Goal: Information Seeking & Learning: Learn about a topic

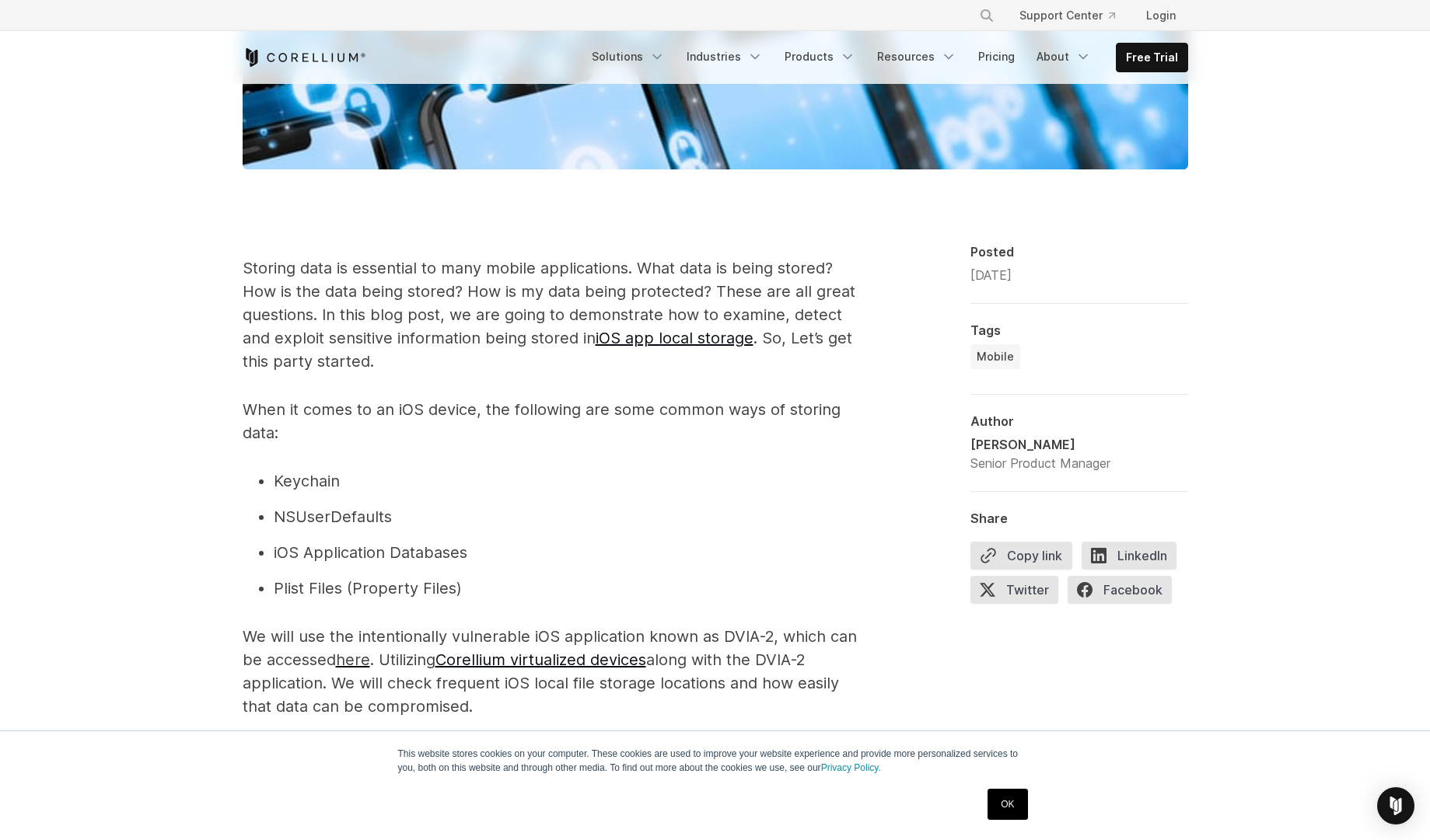
scroll to position [933, 0]
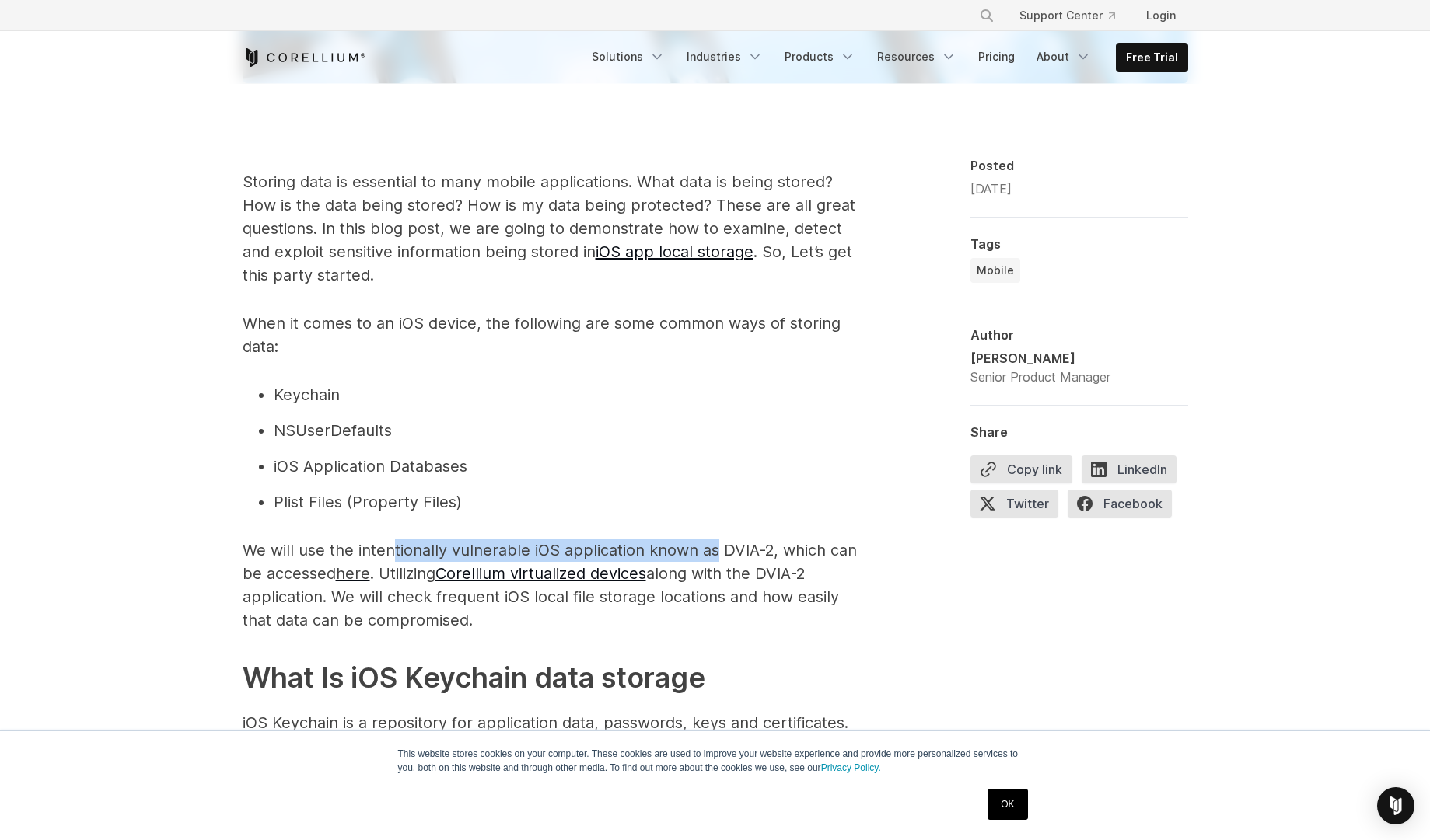
drag, startPoint x: 392, startPoint y: 547, endPoint x: 713, endPoint y: 550, distance: 321.0
click at [713, 550] on p "We will use the intentionally vulnerable iOS application known as DVIA-2, which…" at bounding box center [554, 585] width 622 height 93
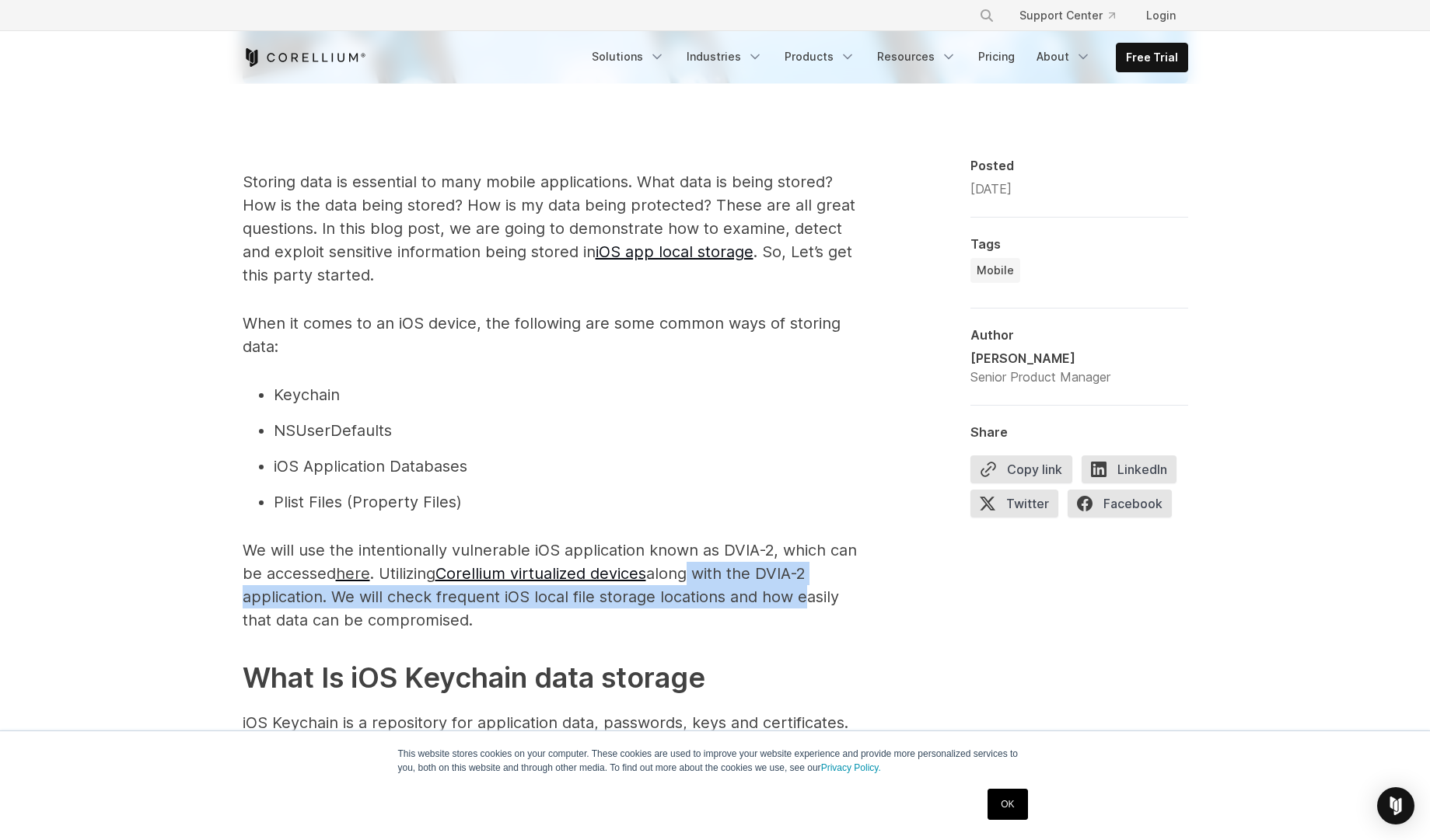
drag, startPoint x: 692, startPoint y: 573, endPoint x: 796, endPoint y: 600, distance: 107.4
click at [796, 600] on p "We will use the intentionally vulnerable iOS application known as DVIA-2, which…" at bounding box center [554, 585] width 622 height 93
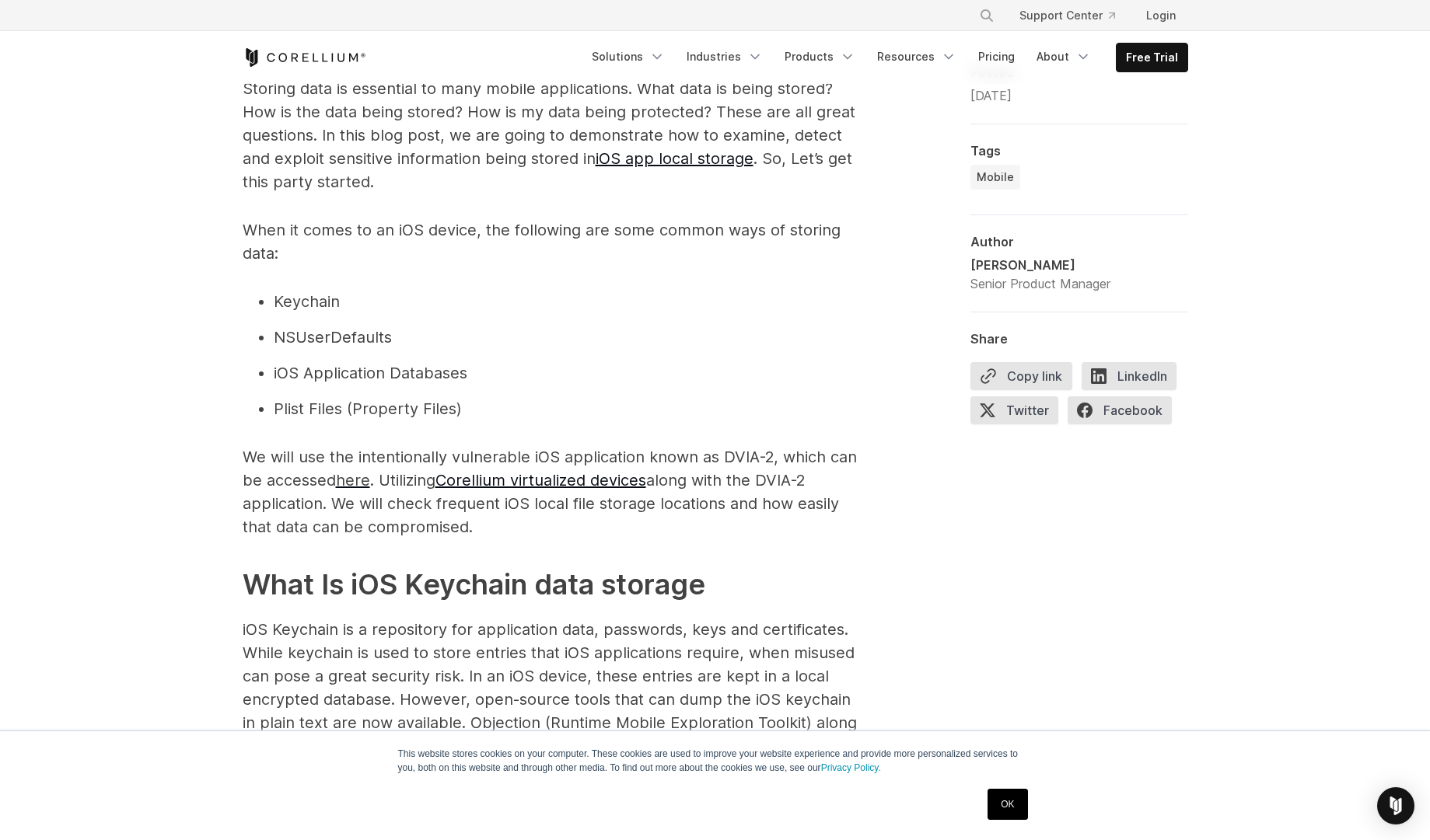
click at [621, 567] on h2 "What Is iOS Keychain data storage" at bounding box center [554, 585] width 622 height 42
drag, startPoint x: 526, startPoint y: 506, endPoint x: 625, endPoint y: 524, distance: 100.6
click at [625, 524] on p "We will use the intentionally vulnerable iOS application known as DVIA-2, which…" at bounding box center [554, 492] width 622 height 93
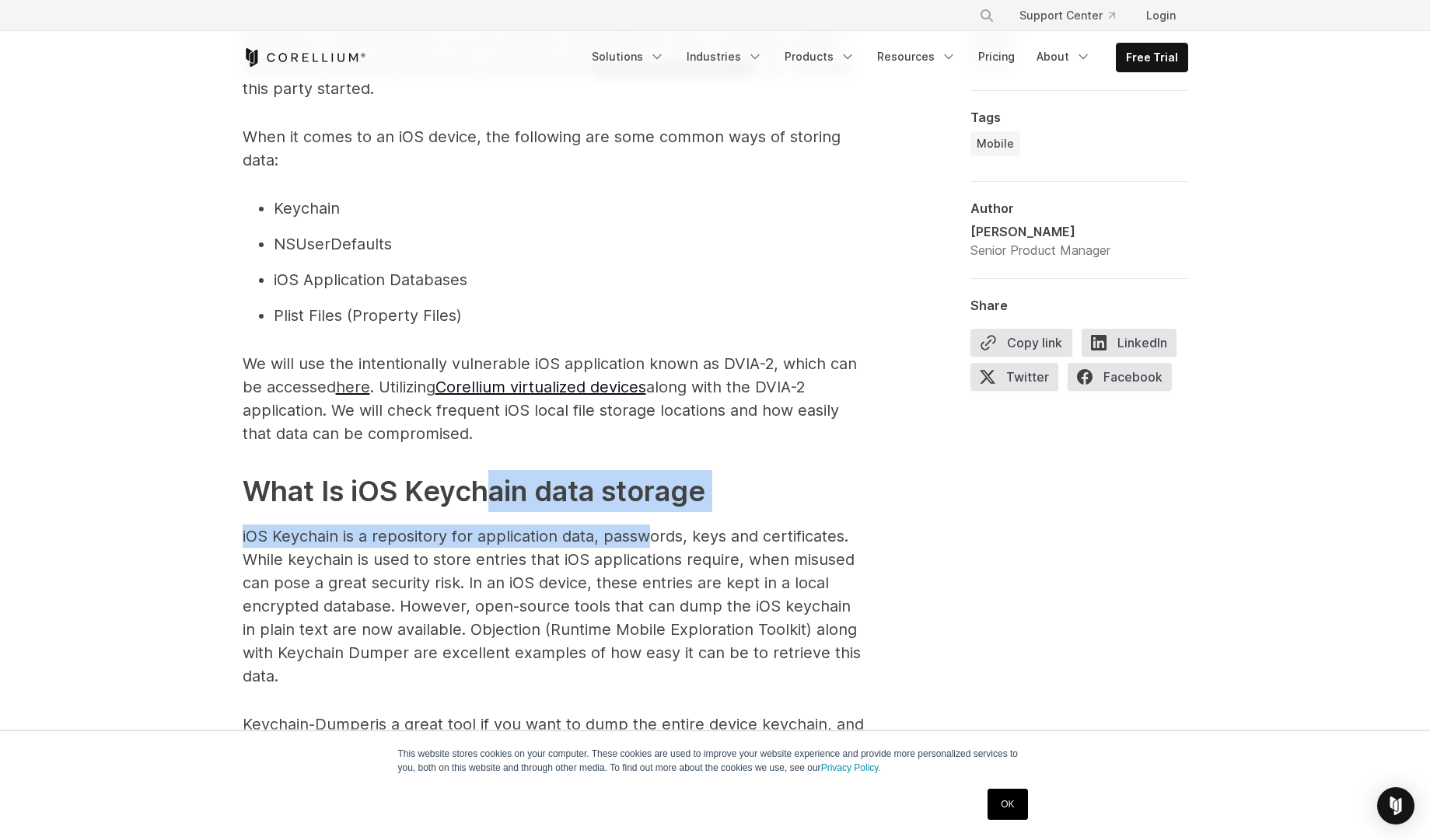
drag, startPoint x: 491, startPoint y: 497, endPoint x: 644, endPoint y: 532, distance: 157.0
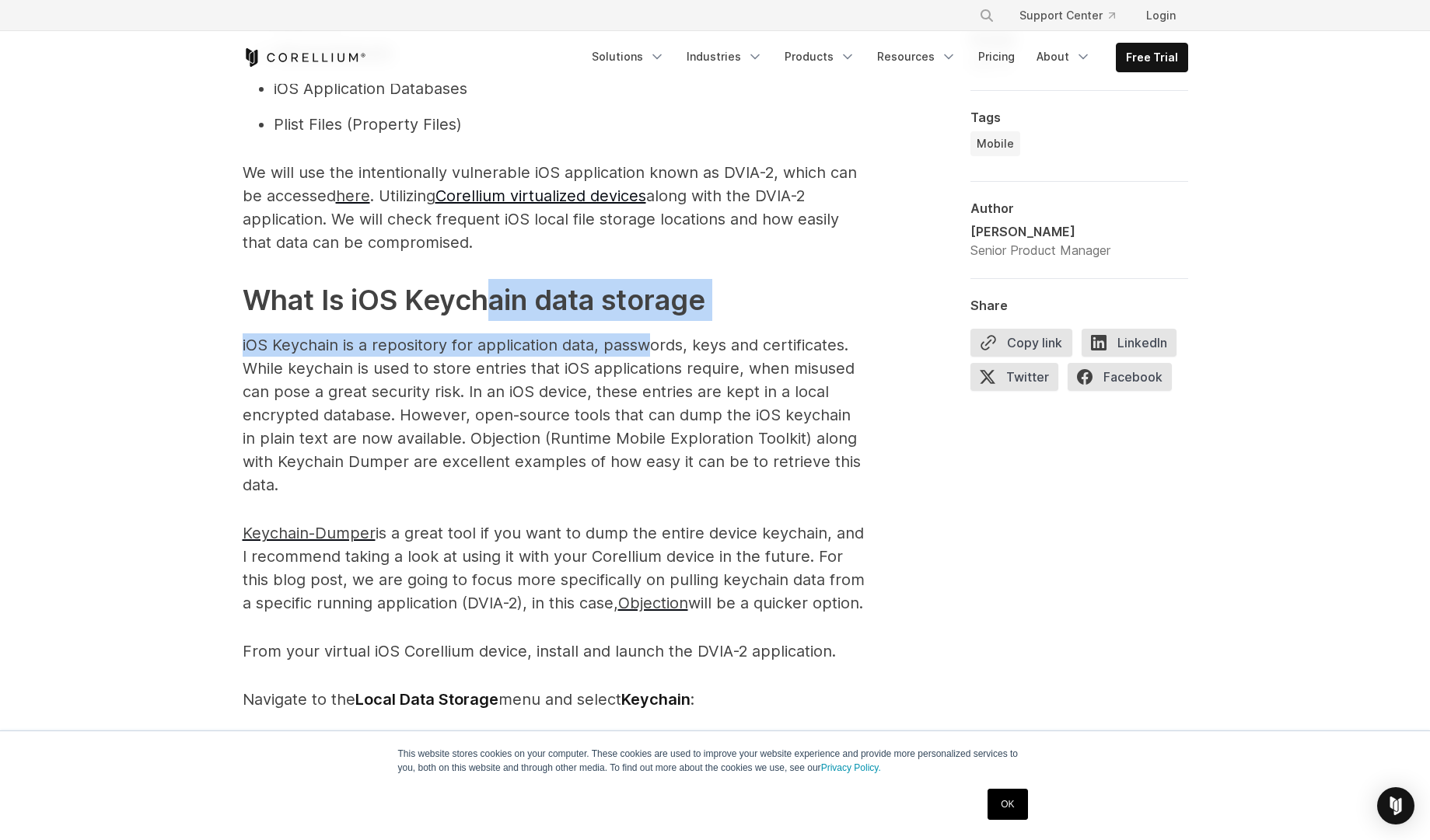
scroll to position [1399, 0]
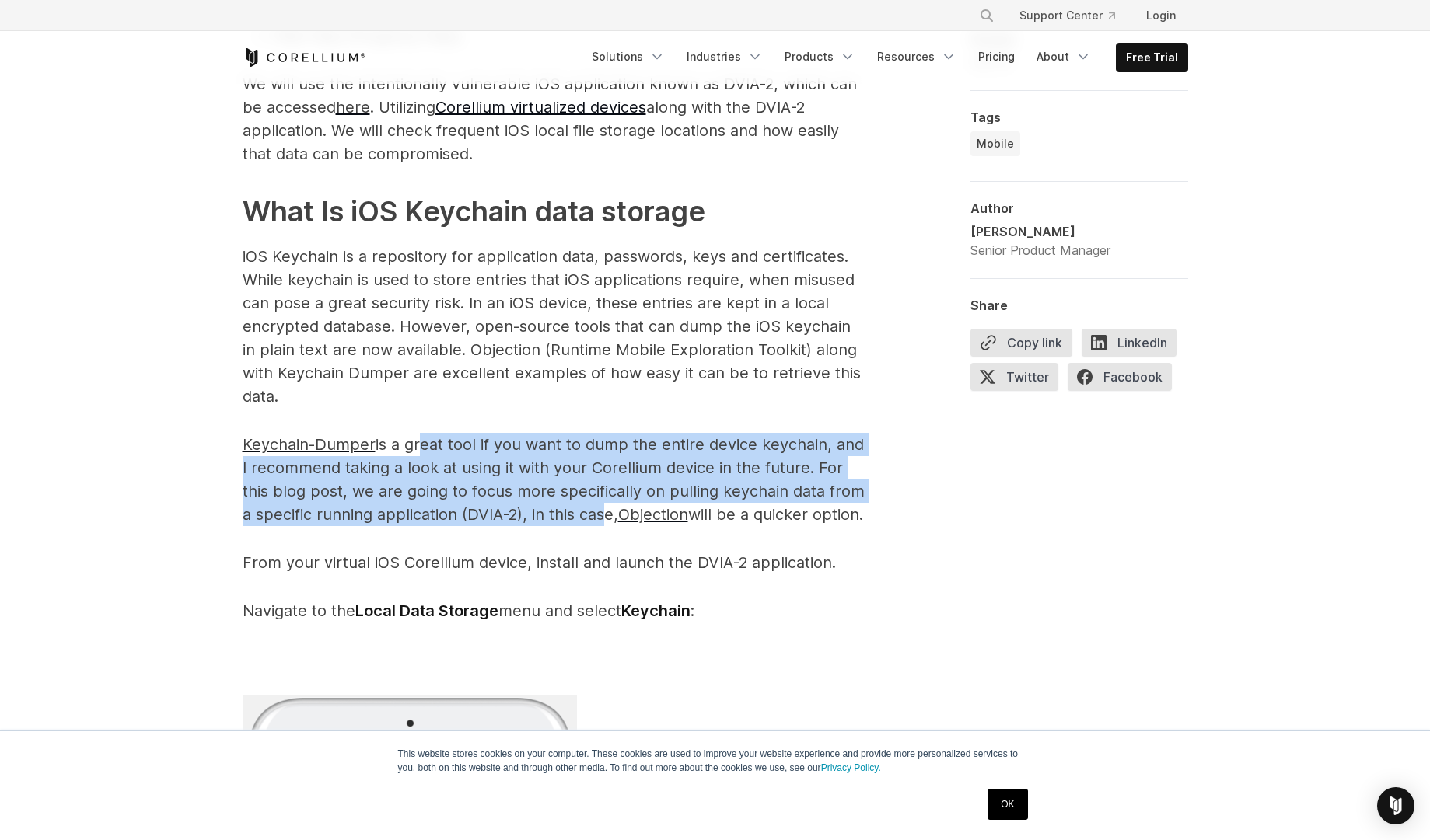
drag, startPoint x: 413, startPoint y: 449, endPoint x: 601, endPoint y: 505, distance: 196.2
click at [601, 505] on p "Keychain-Dumper is a great tool if you want to dump the entire device keychain,…" at bounding box center [554, 480] width 622 height 93
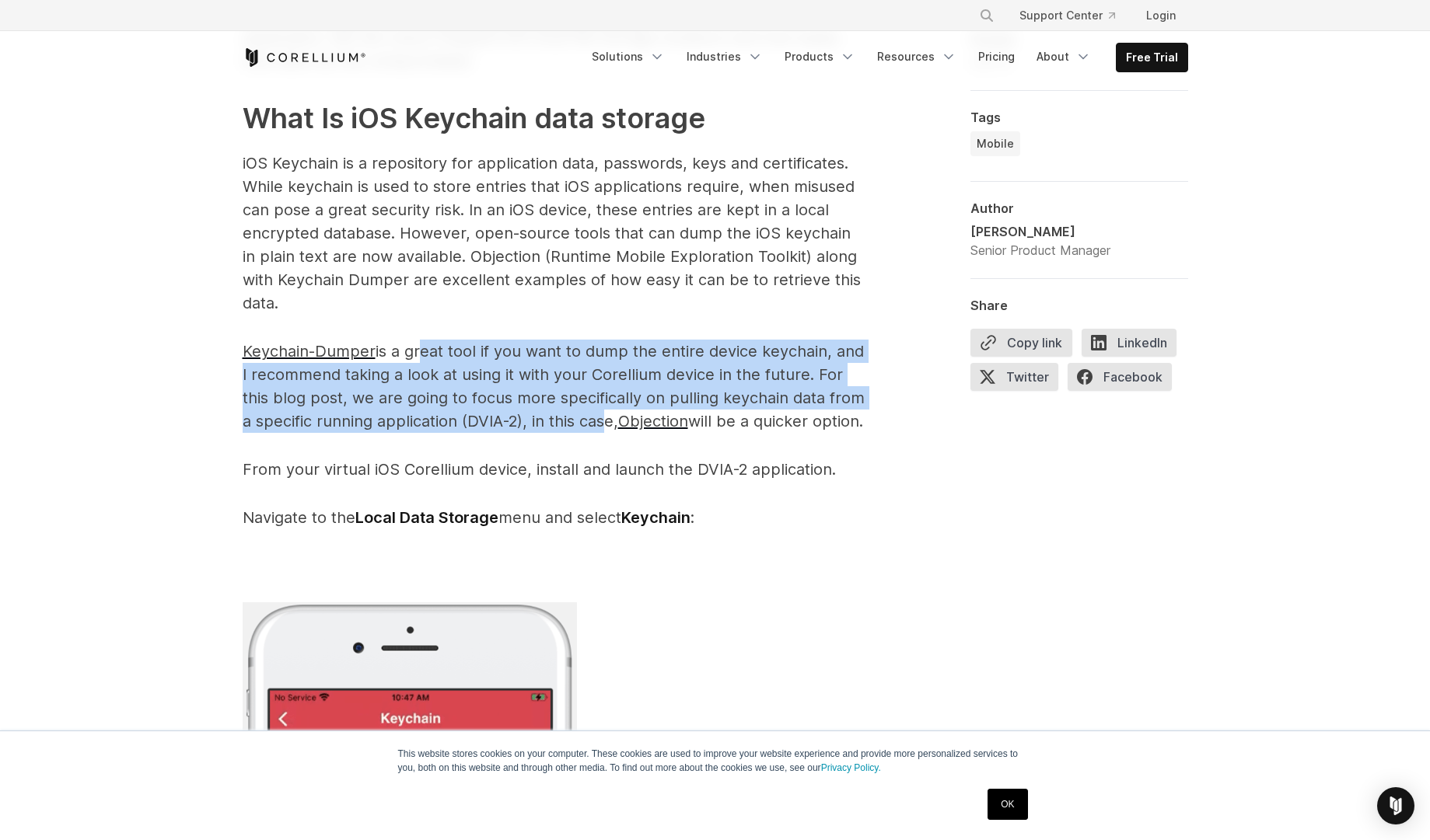
scroll to position [1679, 0]
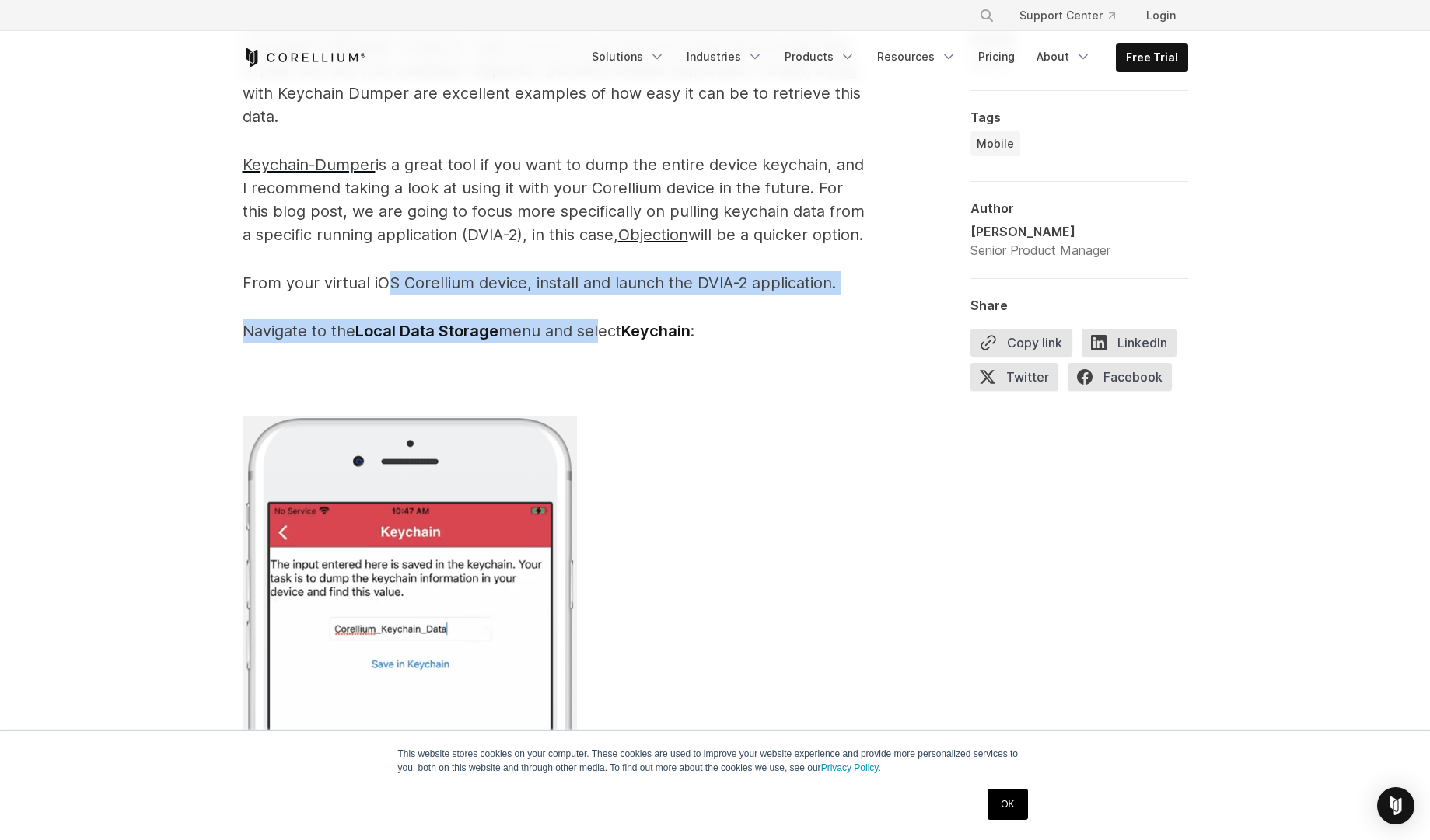
drag, startPoint x: 387, startPoint y: 308, endPoint x: 597, endPoint y: 343, distance: 212.9
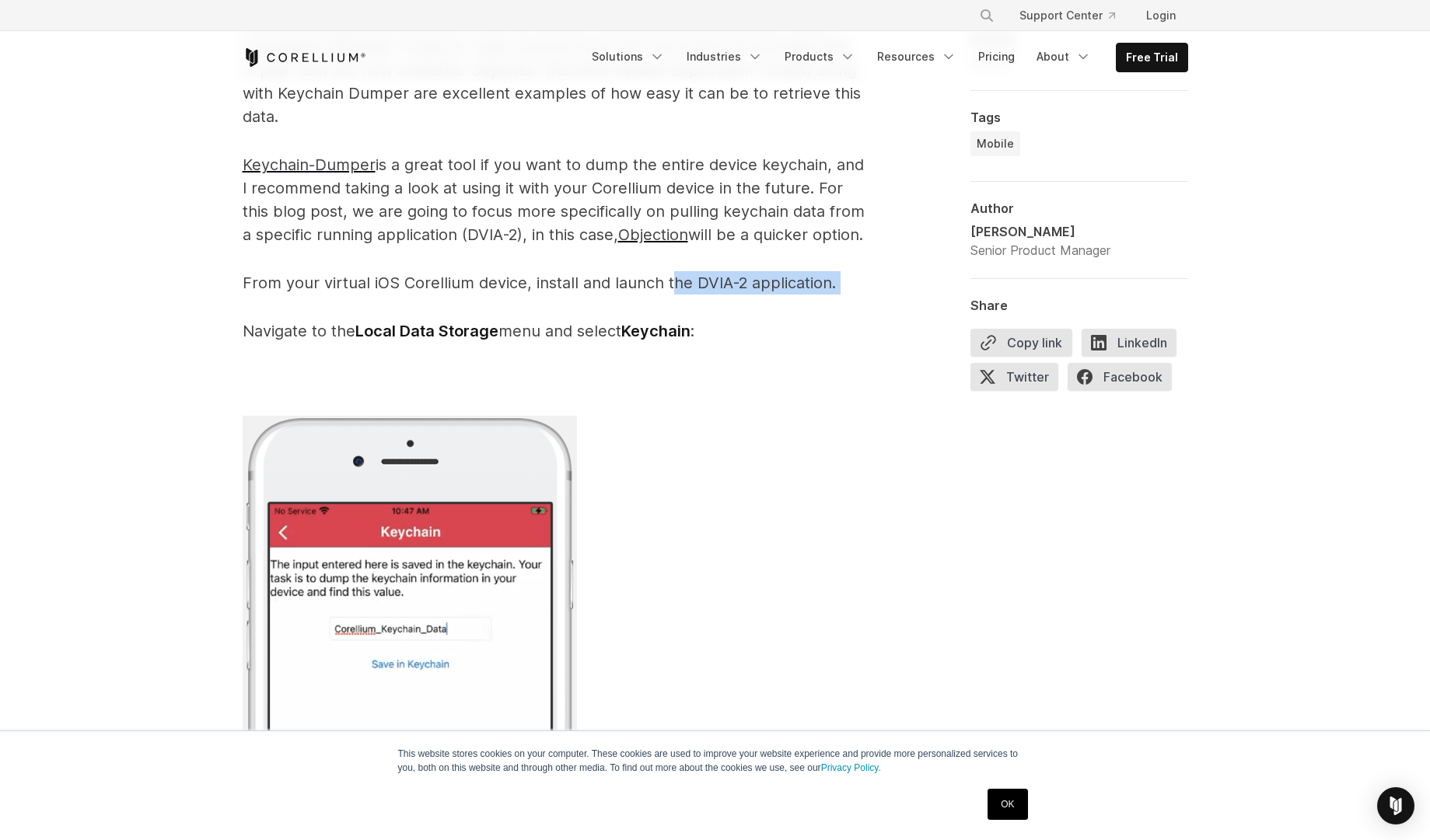
drag, startPoint x: 671, startPoint y: 305, endPoint x: 766, endPoint y: 335, distance: 99.6
drag, startPoint x: 364, startPoint y: 353, endPoint x: 691, endPoint y: 358, distance: 327.0
click at [691, 343] on p "Navigate to the Local Data Storage menu and select Keychain :" at bounding box center [554, 331] width 622 height 23
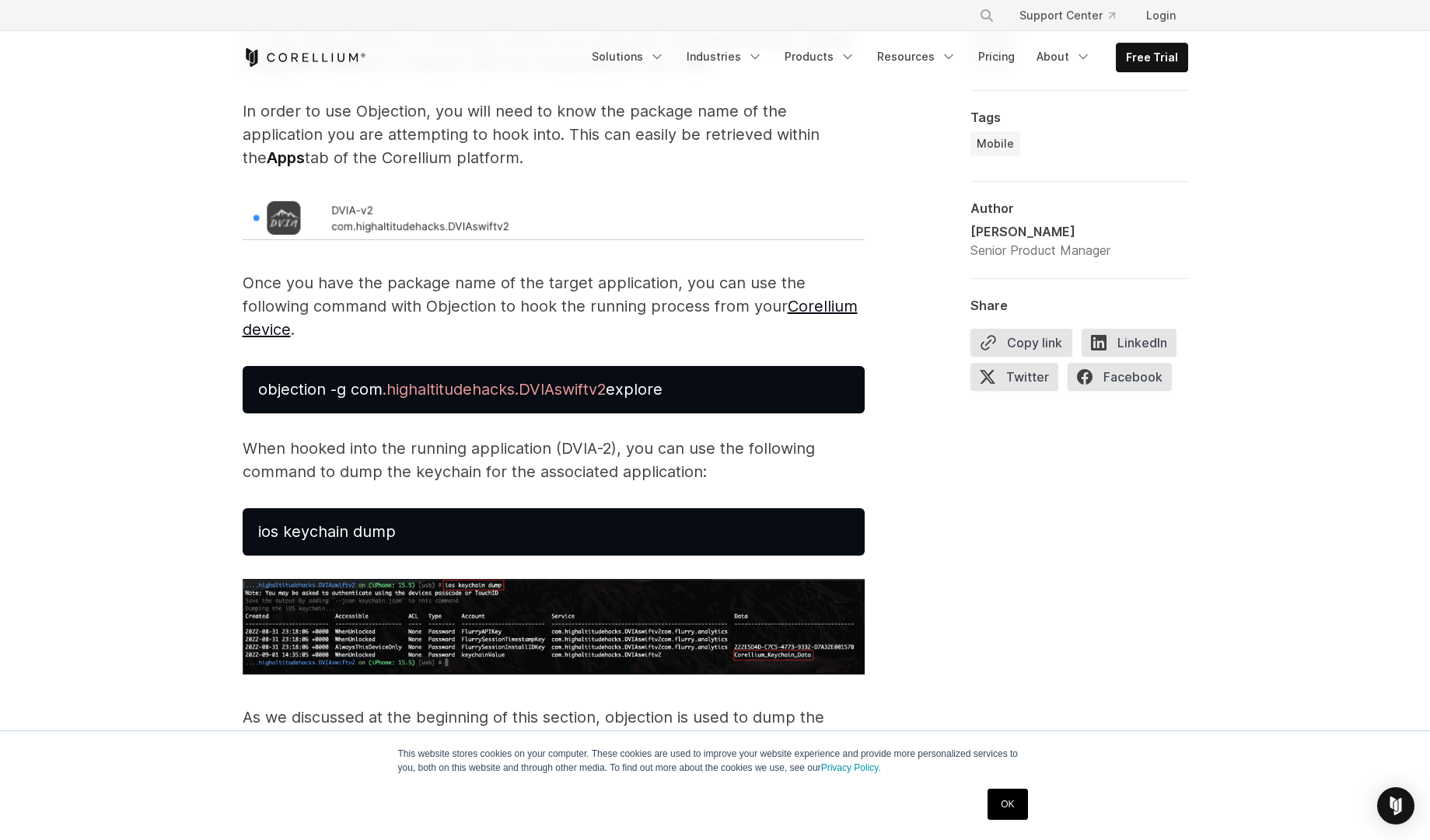
scroll to position [2985, 0]
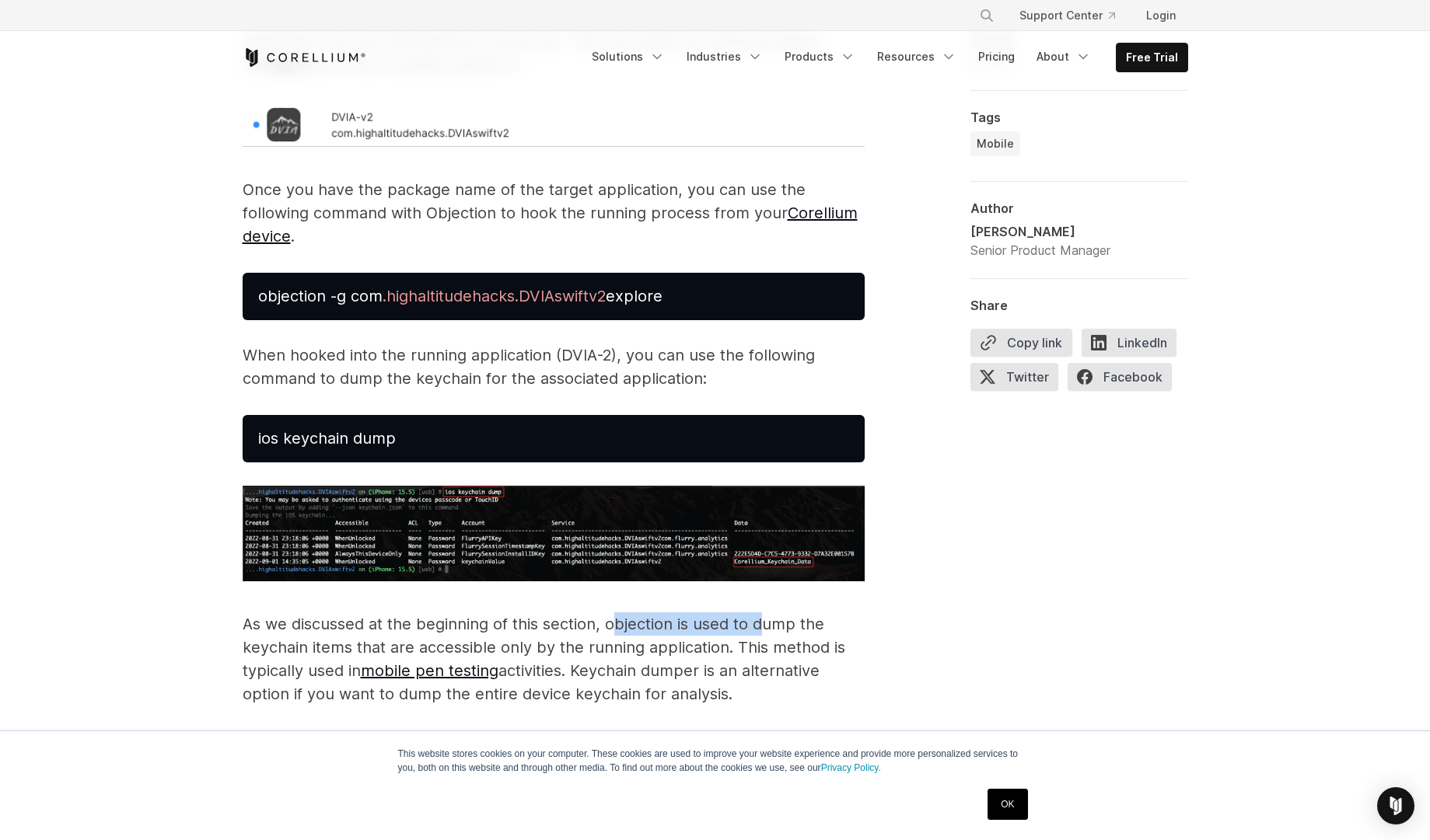
drag, startPoint x: 618, startPoint y: 653, endPoint x: 764, endPoint y: 653, distance: 146.0
click at [764, 653] on p "As we discussed at the beginning of this section, objection is used to dump the…" at bounding box center [554, 671] width 622 height 117
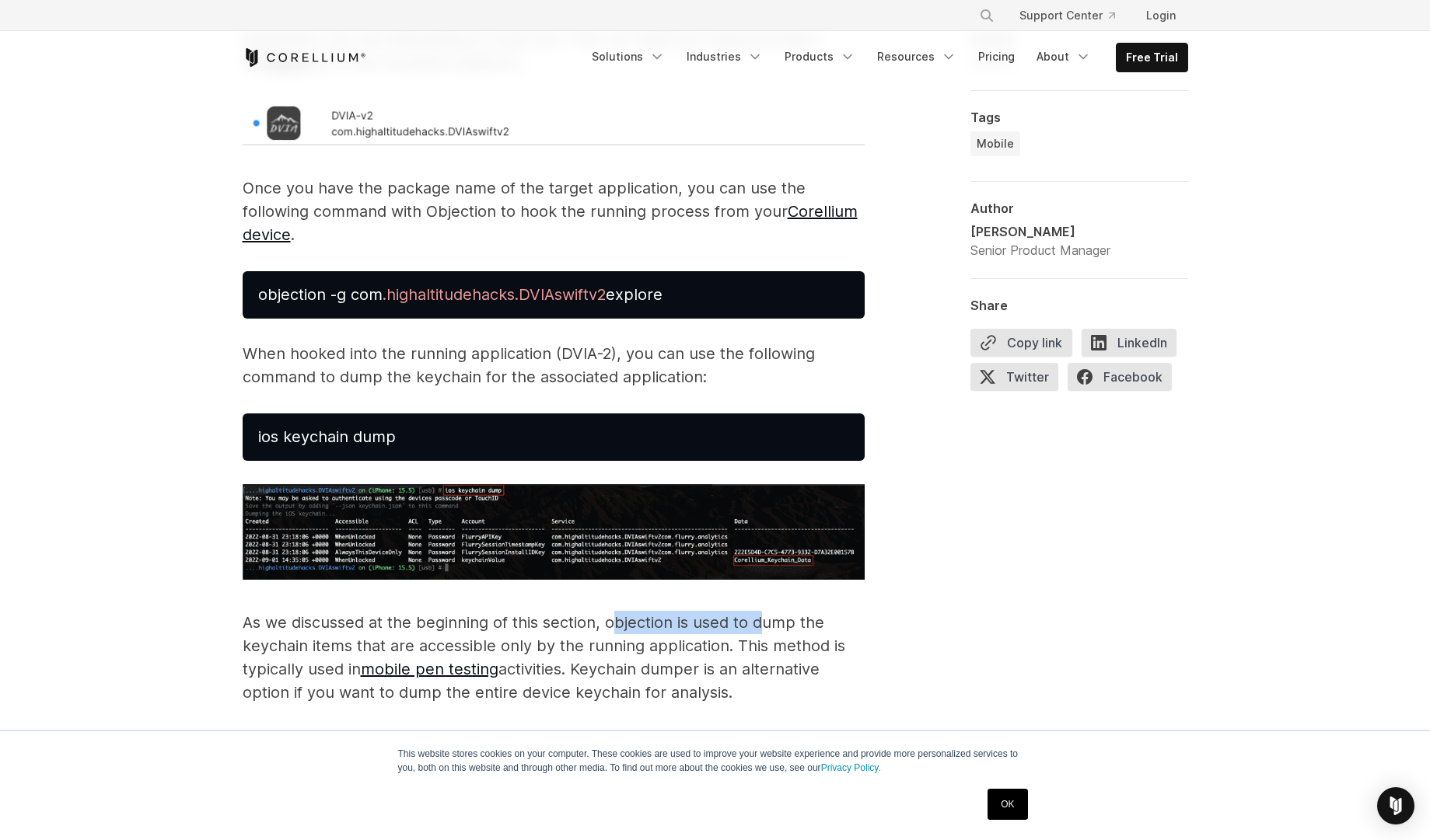
scroll to position [3078, 0]
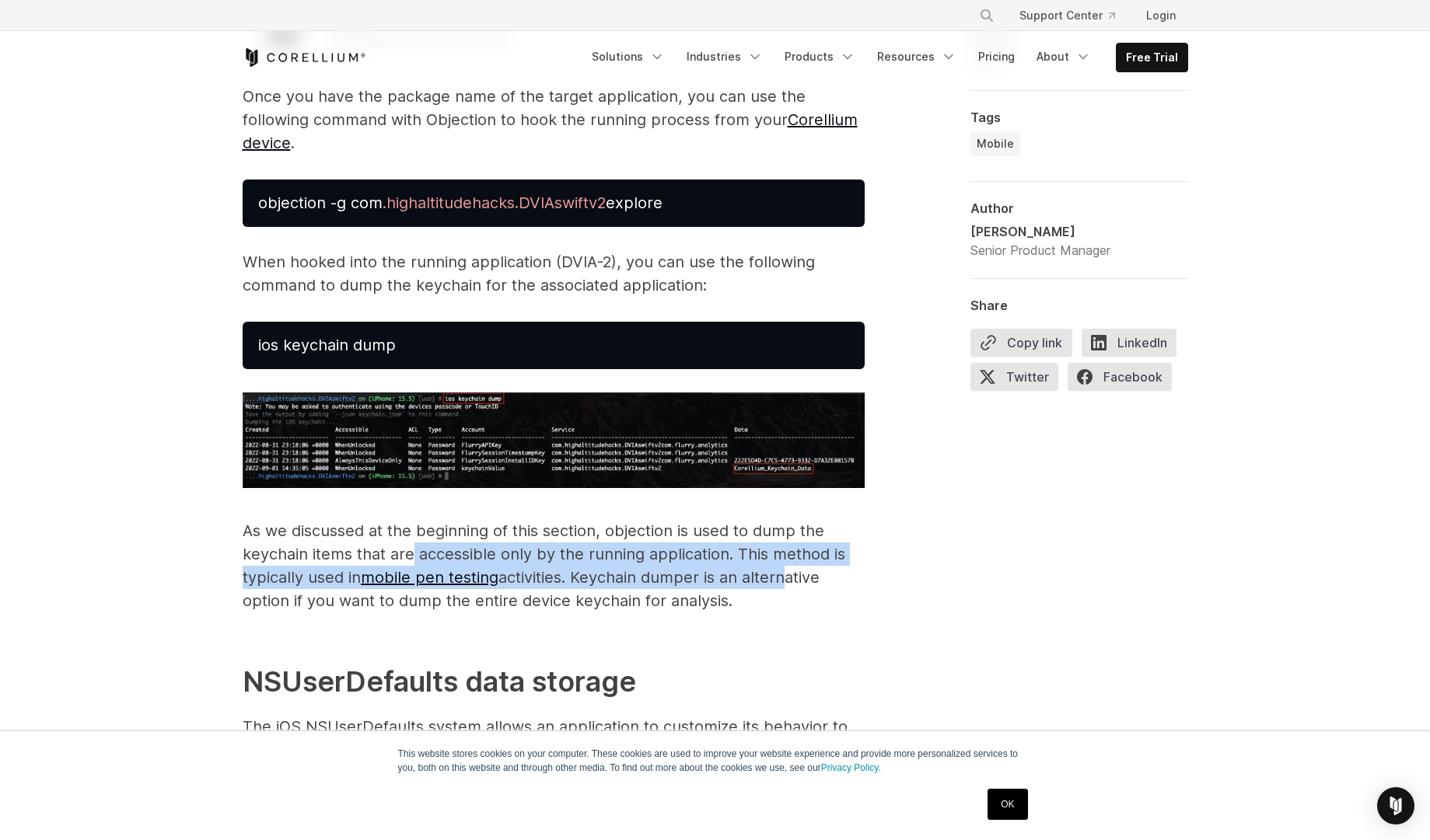
drag, startPoint x: 417, startPoint y: 581, endPoint x: 786, endPoint y: 594, distance: 369.2
click at [786, 594] on p "As we discussed at the beginning of this section, objection is used to dump the…" at bounding box center [554, 578] width 622 height 117
click at [698, 611] on p "As we discussed at the beginning of this section, objection is used to dump the…" at bounding box center [554, 578] width 622 height 117
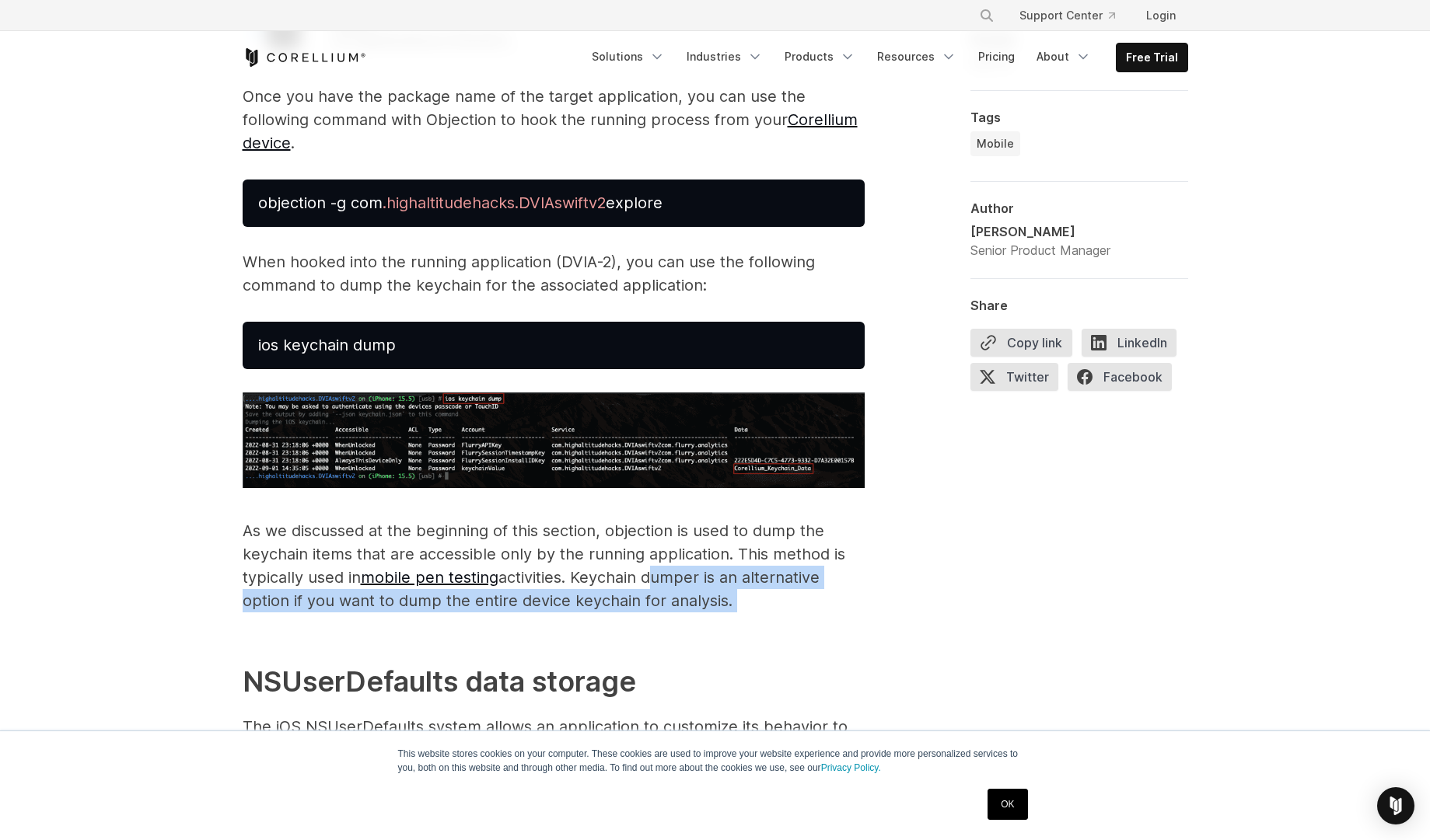
drag, startPoint x: 653, startPoint y: 605, endPoint x: 724, endPoint y: 639, distance: 78.7
click at [724, 636] on p "As we discussed at the beginning of this section, objection is used to dump the…" at bounding box center [554, 578] width 622 height 117
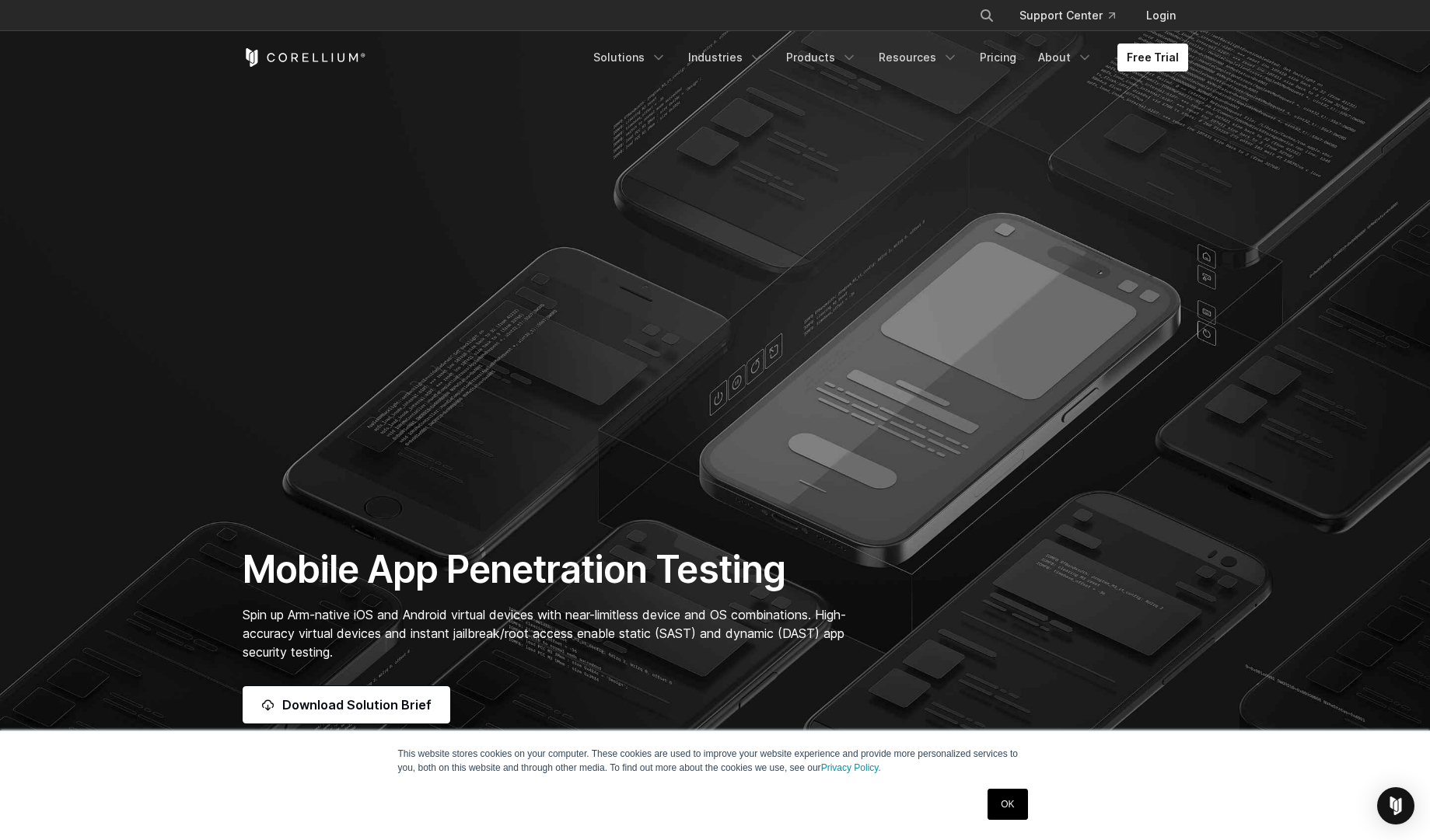
scroll to position [93, 0]
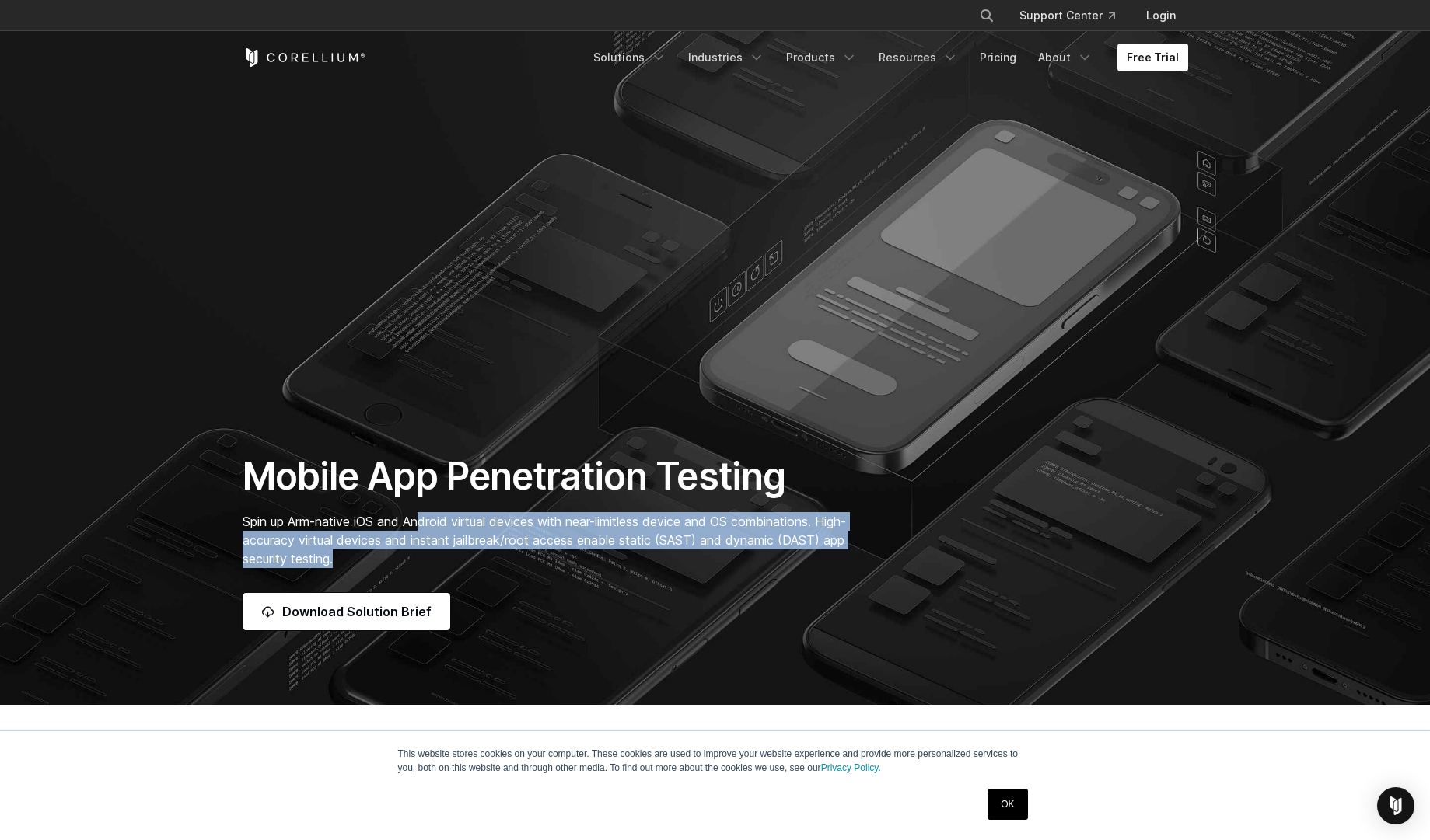
drag, startPoint x: 422, startPoint y: 516, endPoint x: 514, endPoint y: 557, distance: 100.7
click at [514, 557] on p "Spin up Arm-native iOS and Android virtual devices with near-limitless device a…" at bounding box center [553, 540] width 620 height 56
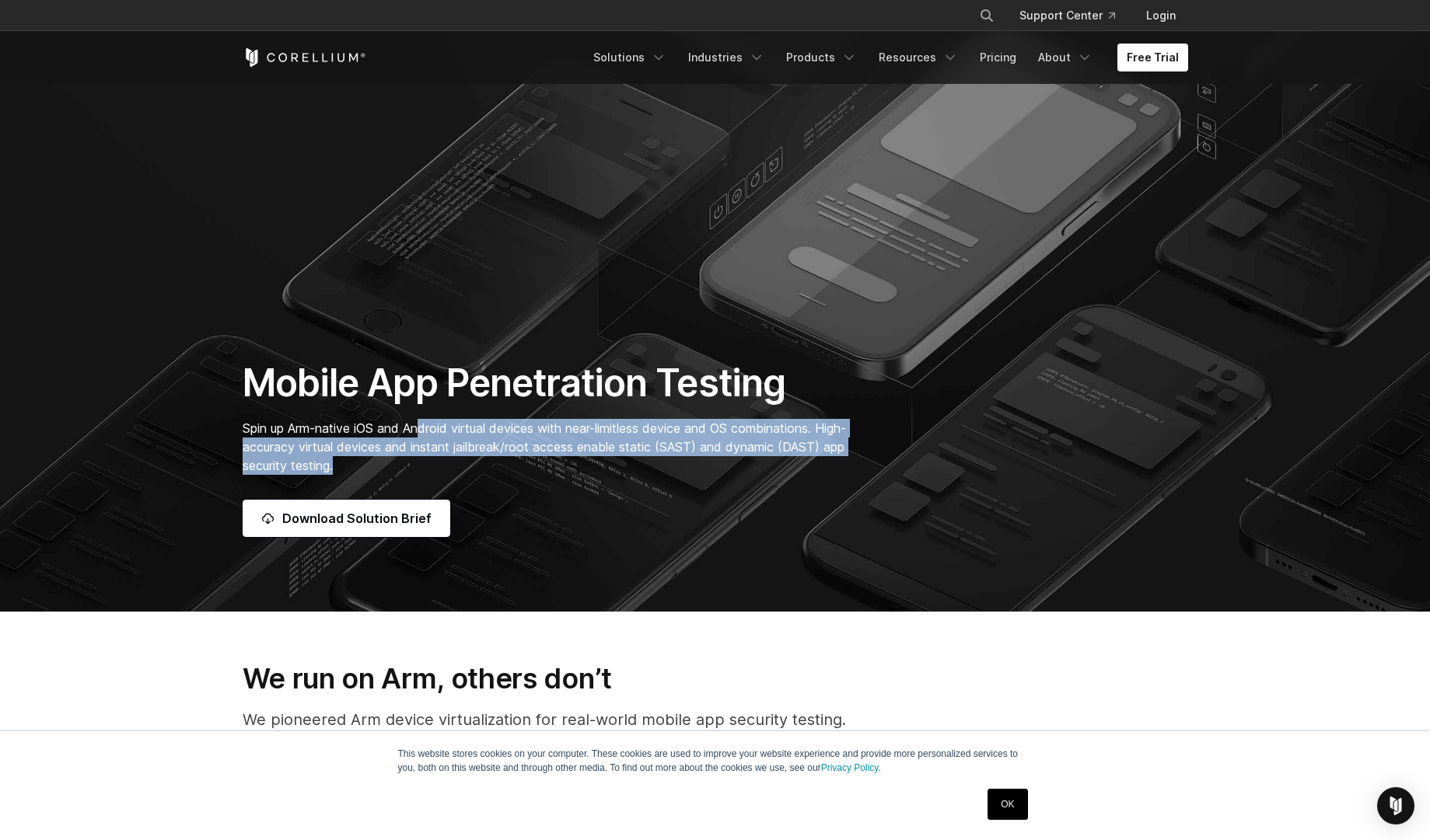
scroll to position [279, 0]
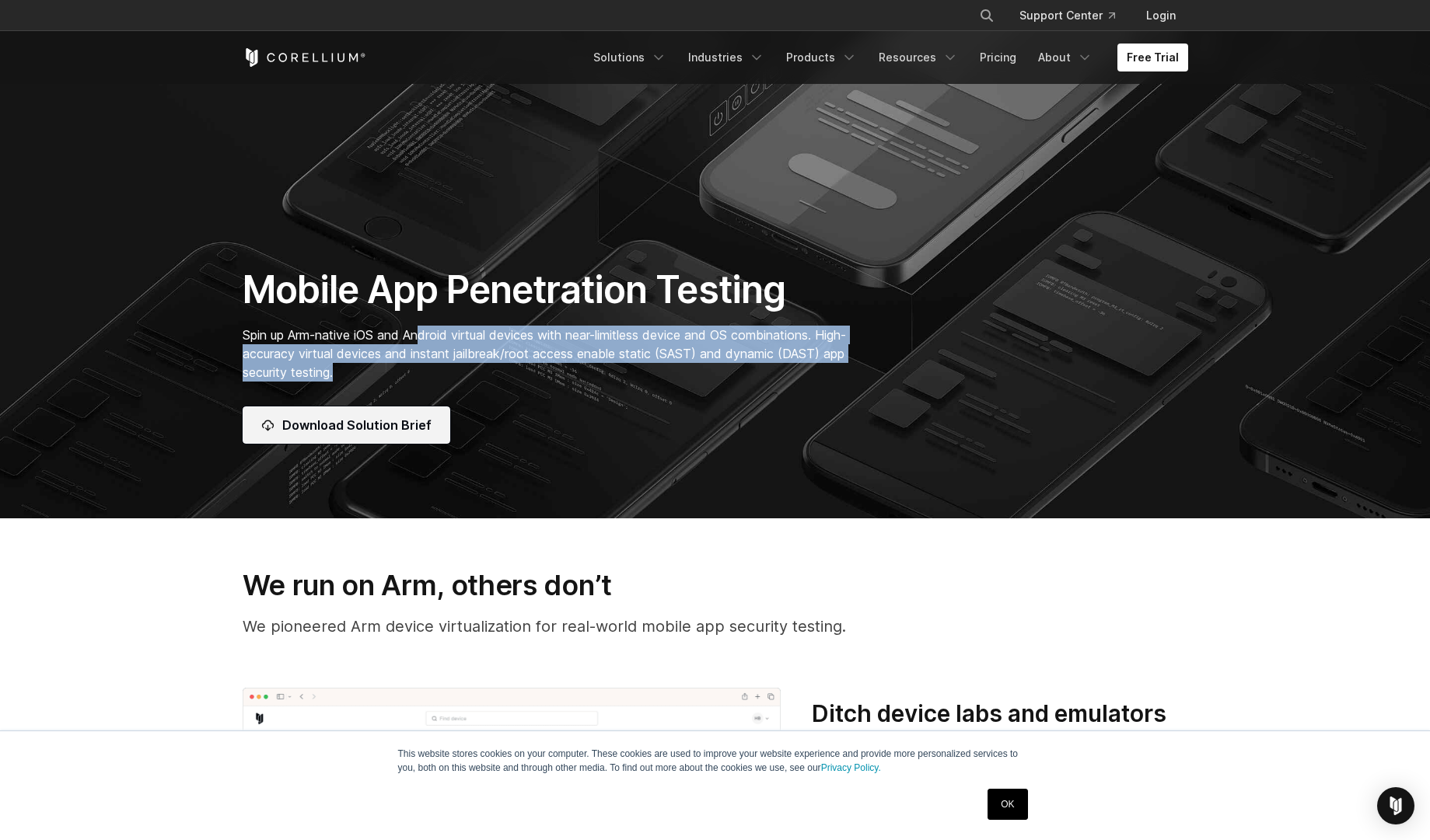
click at [420, 428] on span "Download Solution Brief" at bounding box center [357, 425] width 150 height 19
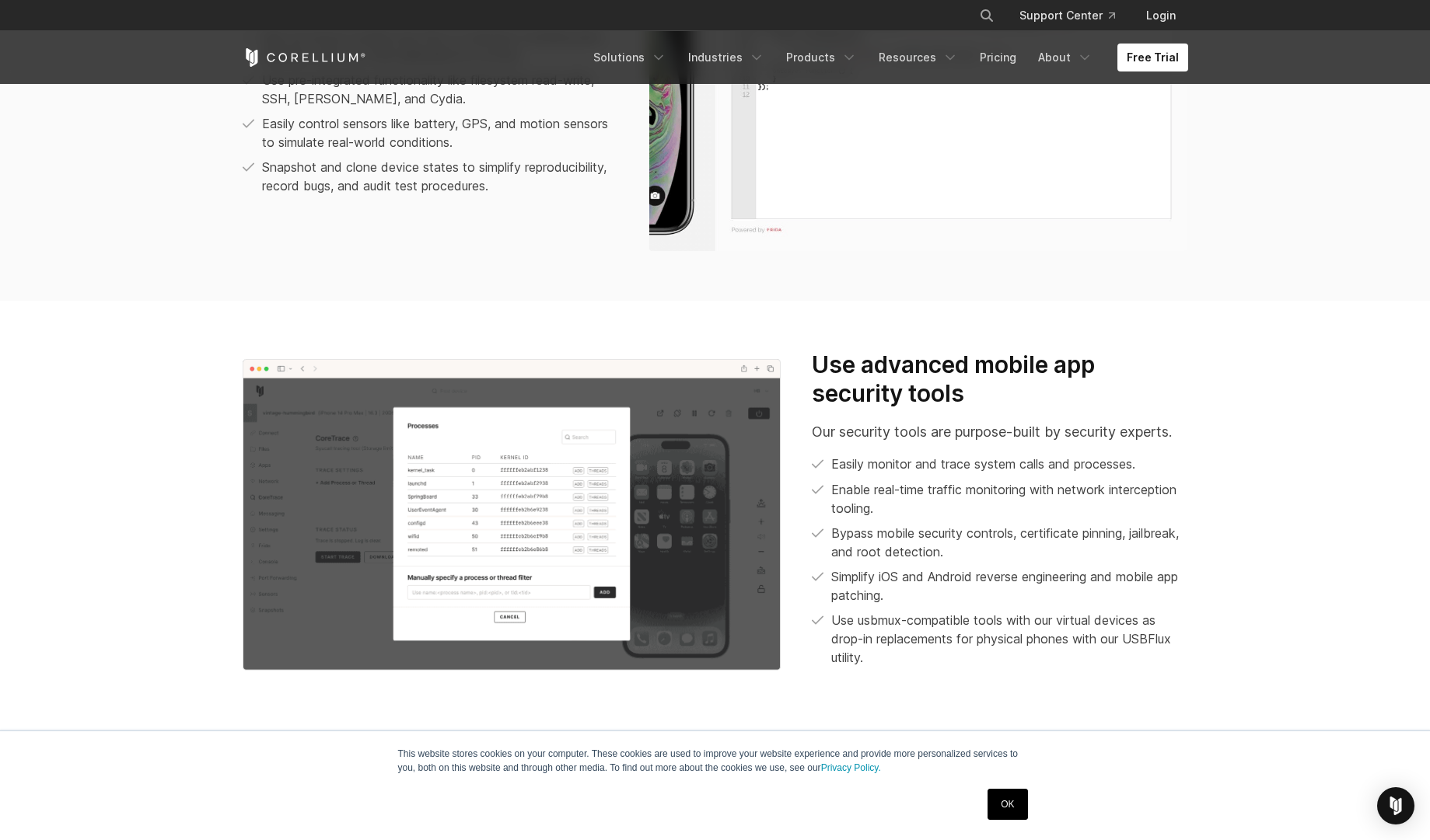
scroll to position [1586, 0]
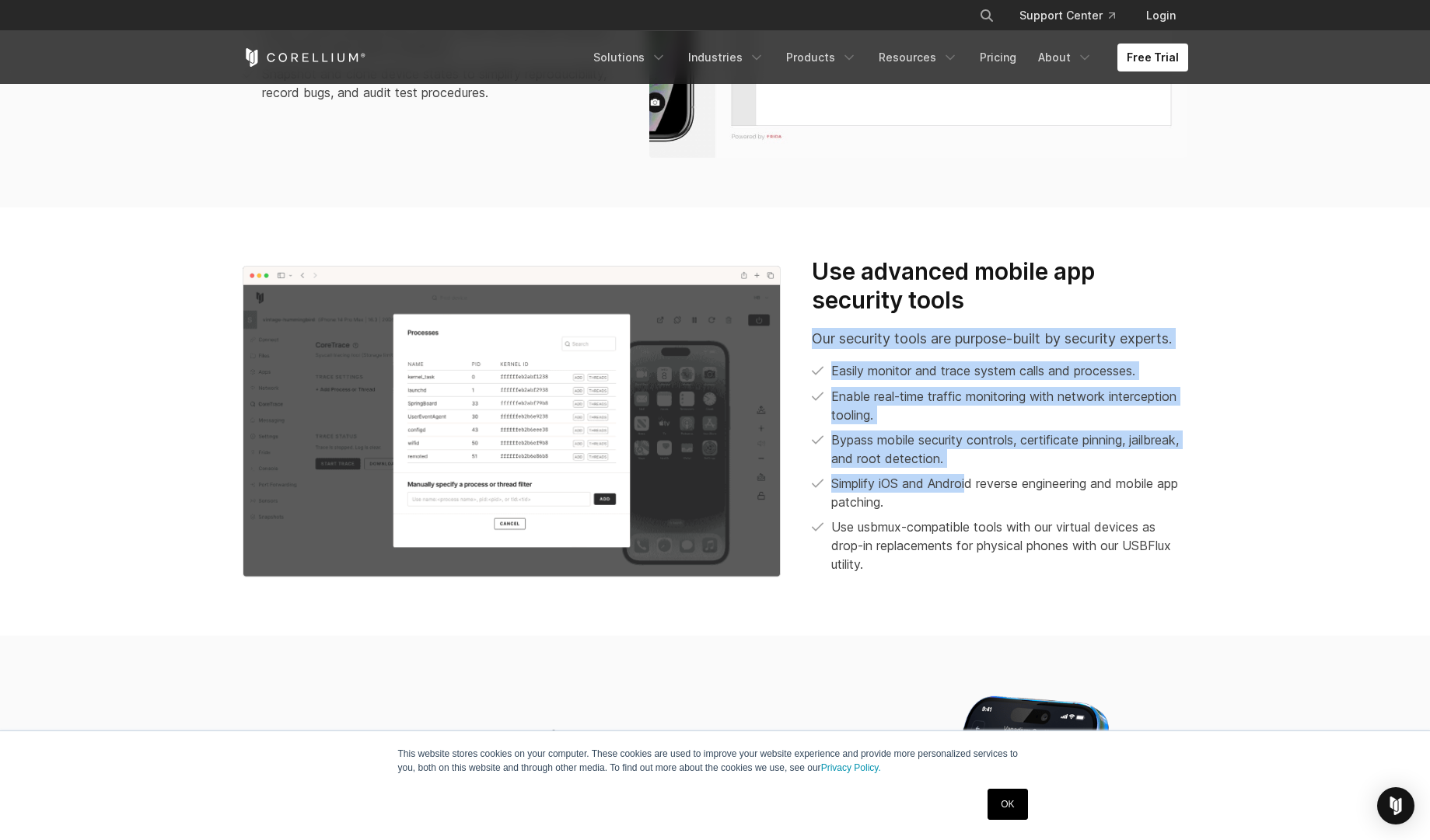
drag, startPoint x: 943, startPoint y: 323, endPoint x: 967, endPoint y: 479, distance: 157.8
click at [967, 479] on div "Use advanced mobile app security tools Our security tools are purpose-built by …" at bounding box center [999, 415] width 375 height 316
click at [967, 479] on p "Simplify iOS and Android reverse engineering and mobile app patching." at bounding box center [1009, 493] width 356 height 37
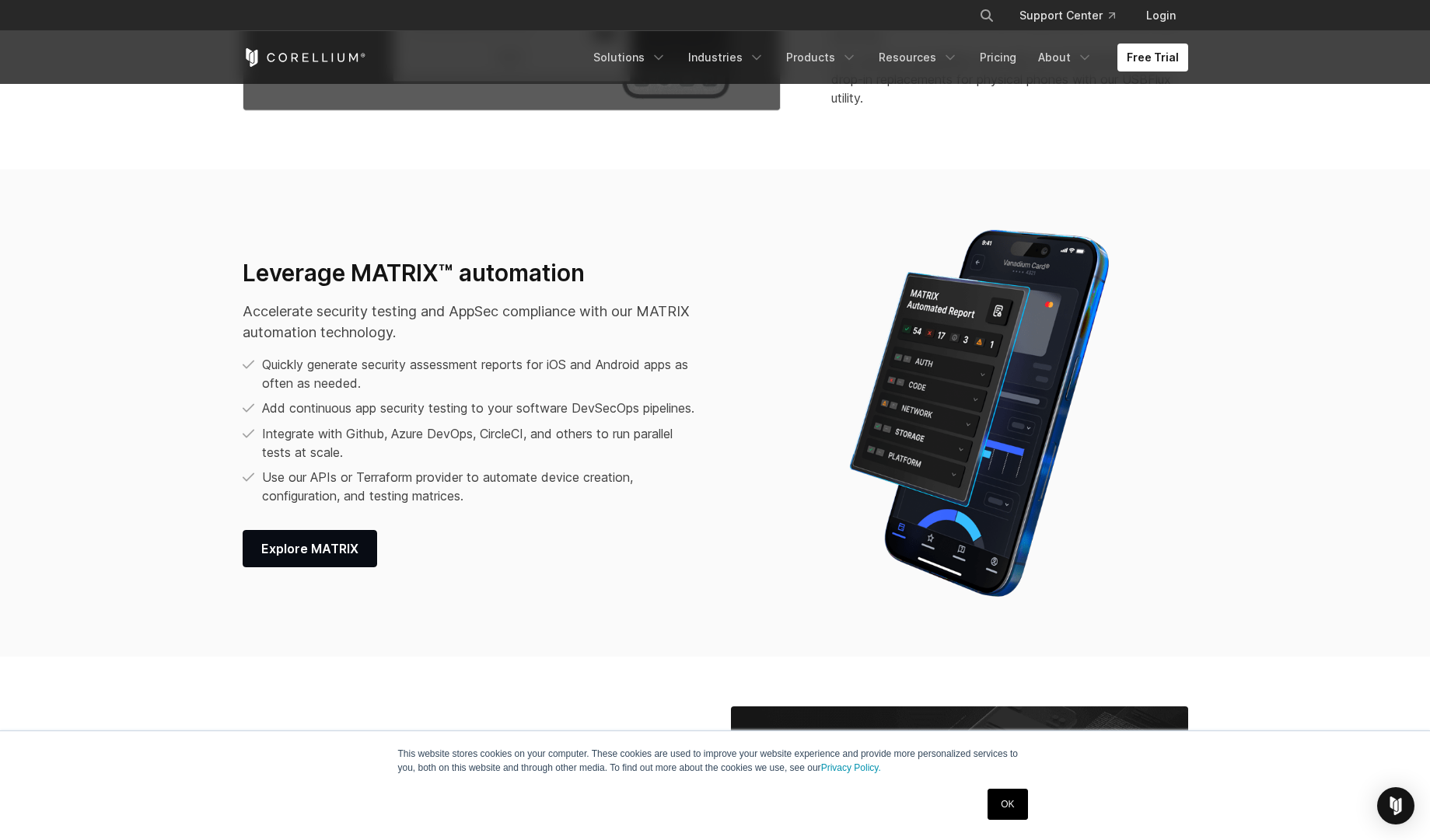
scroll to position [2146, 0]
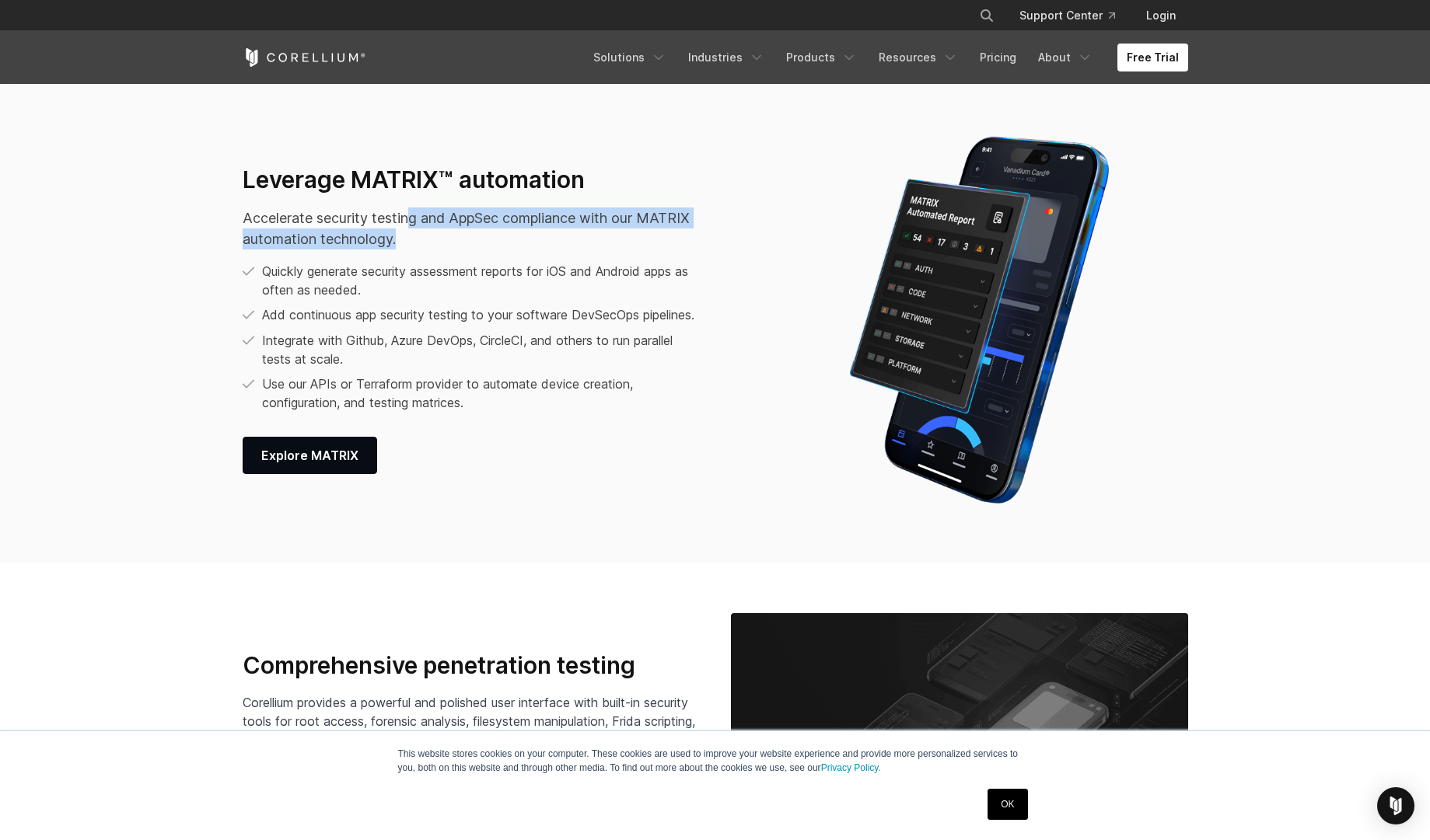
drag, startPoint x: 428, startPoint y: 206, endPoint x: 529, endPoint y: 241, distance: 106.9
click at [529, 241] on p "Accelerate security testing and AppSec compliance with our MATRIX automation te…" at bounding box center [474, 229] width 462 height 42
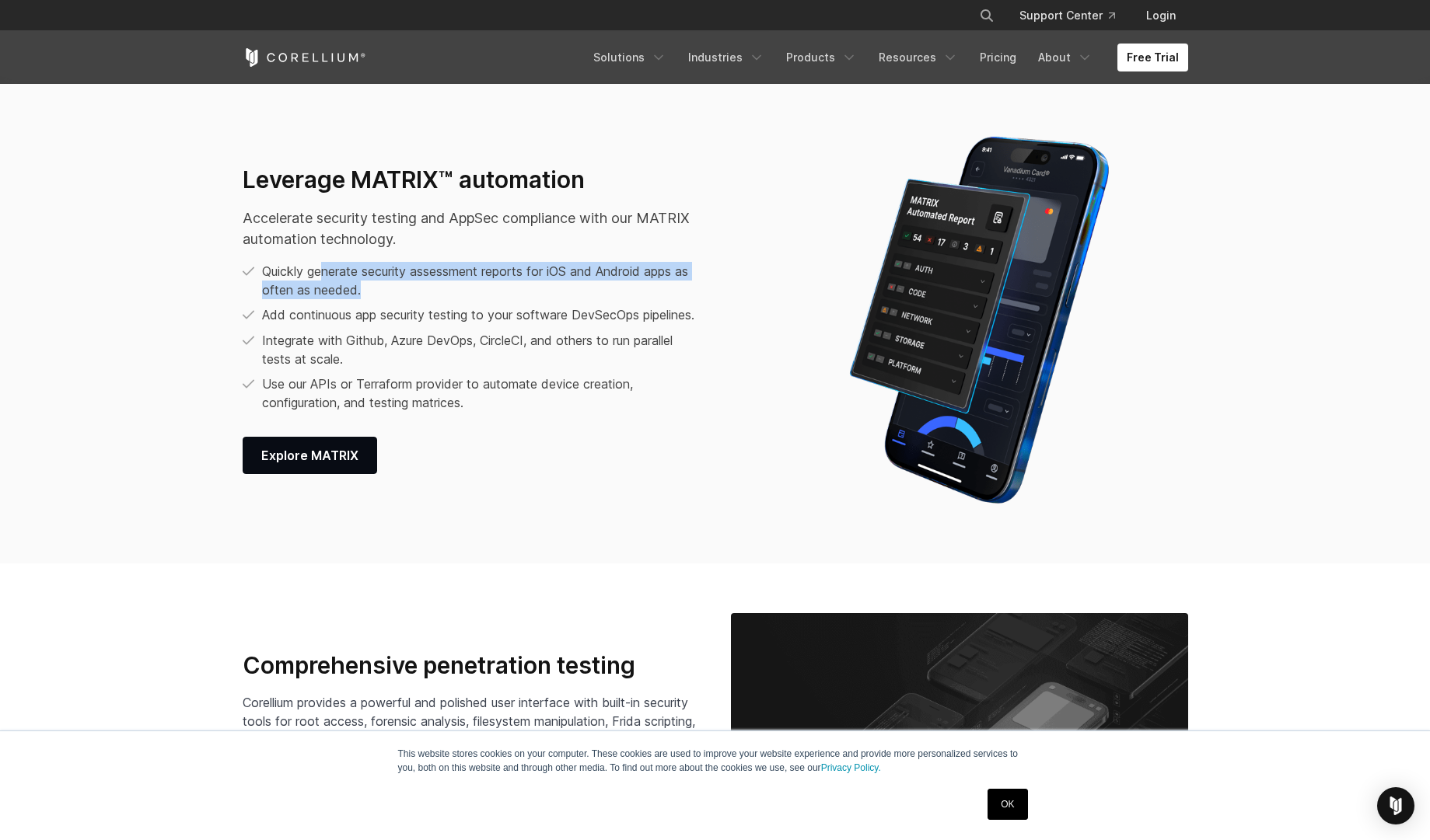
drag, startPoint x: 325, startPoint y: 256, endPoint x: 477, endPoint y: 285, distance: 154.7
click at [477, 285] on p "Quickly generate security assessment reports for iOS and Android apps as often …" at bounding box center [483, 280] width 442 height 37
